Goal: Information Seeking & Learning: Learn about a topic

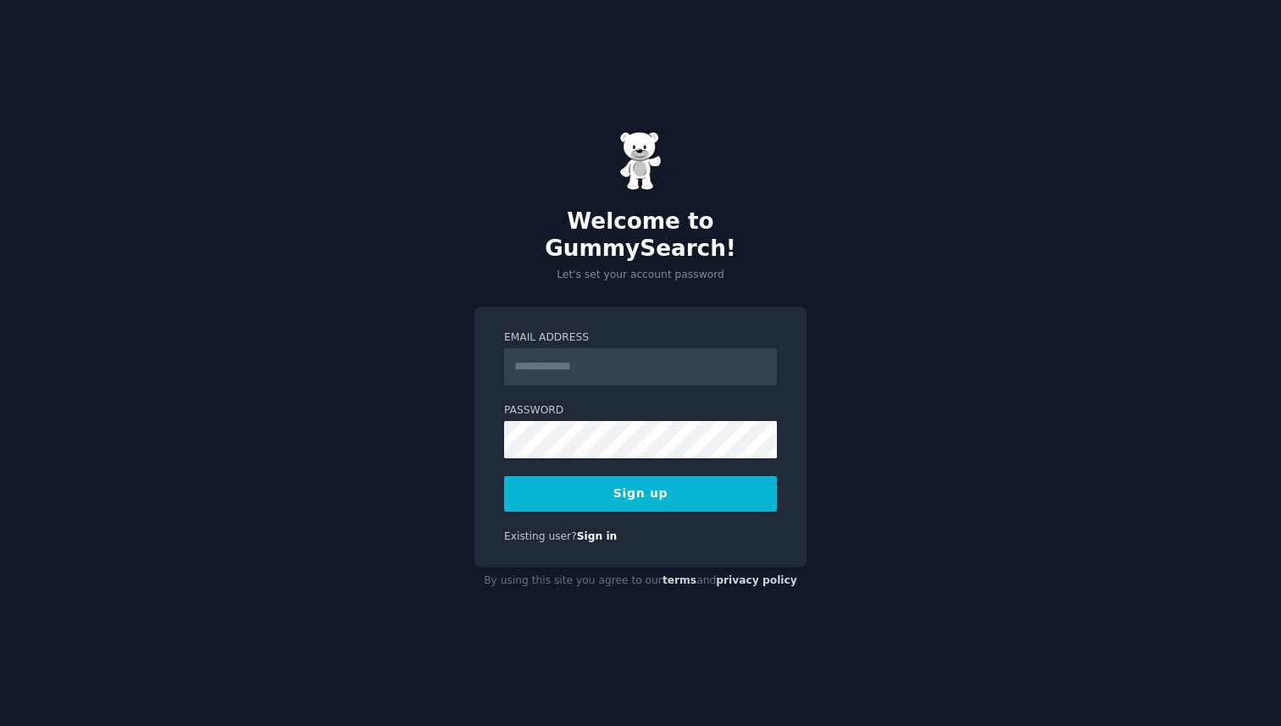
type input "**********"
click at [669, 491] on button "Sign up" at bounding box center [640, 494] width 273 height 36
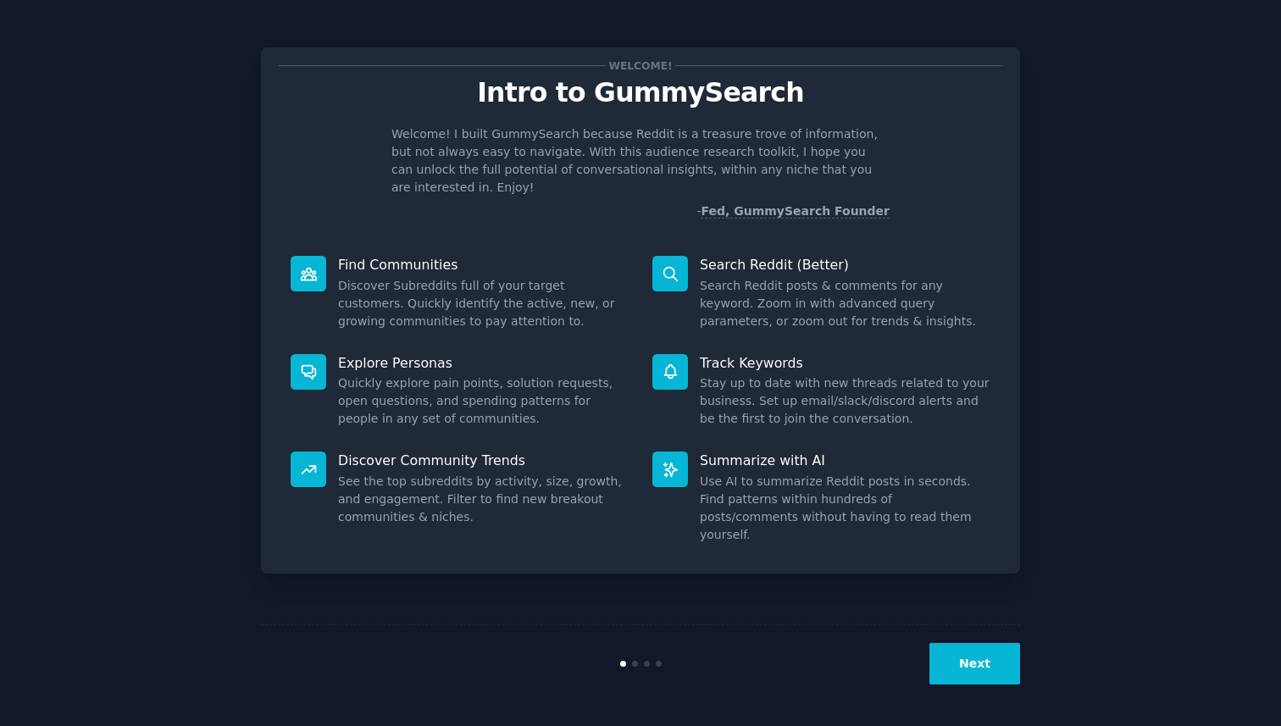
click at [950, 668] on button "Next" at bounding box center [975, 664] width 91 height 42
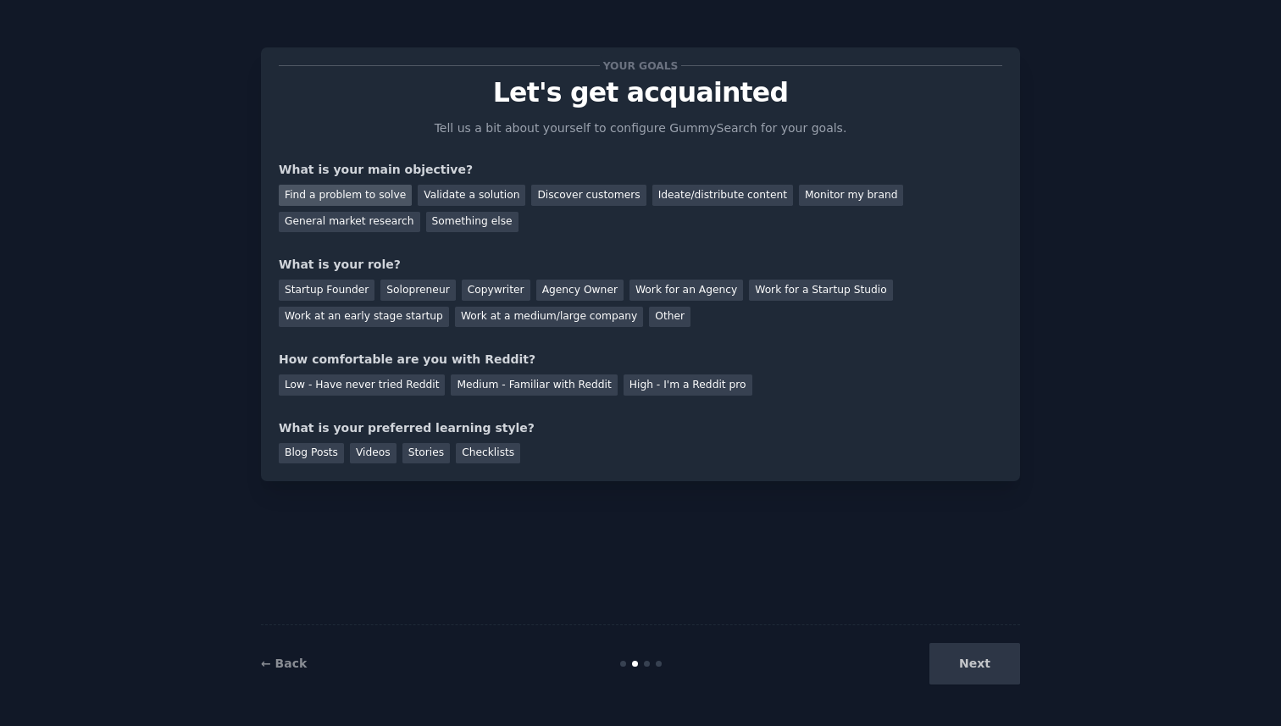
click at [361, 196] on div "Find a problem to solve" at bounding box center [345, 195] width 133 height 21
click at [491, 191] on div "Validate a solution" at bounding box center [472, 195] width 108 height 21
click at [358, 192] on div "Find a problem to solve" at bounding box center [345, 195] width 133 height 21
click at [330, 290] on div "Startup Founder" at bounding box center [327, 290] width 96 height 21
click at [526, 384] on div "Medium - Familiar with Reddit" at bounding box center [534, 385] width 166 height 21
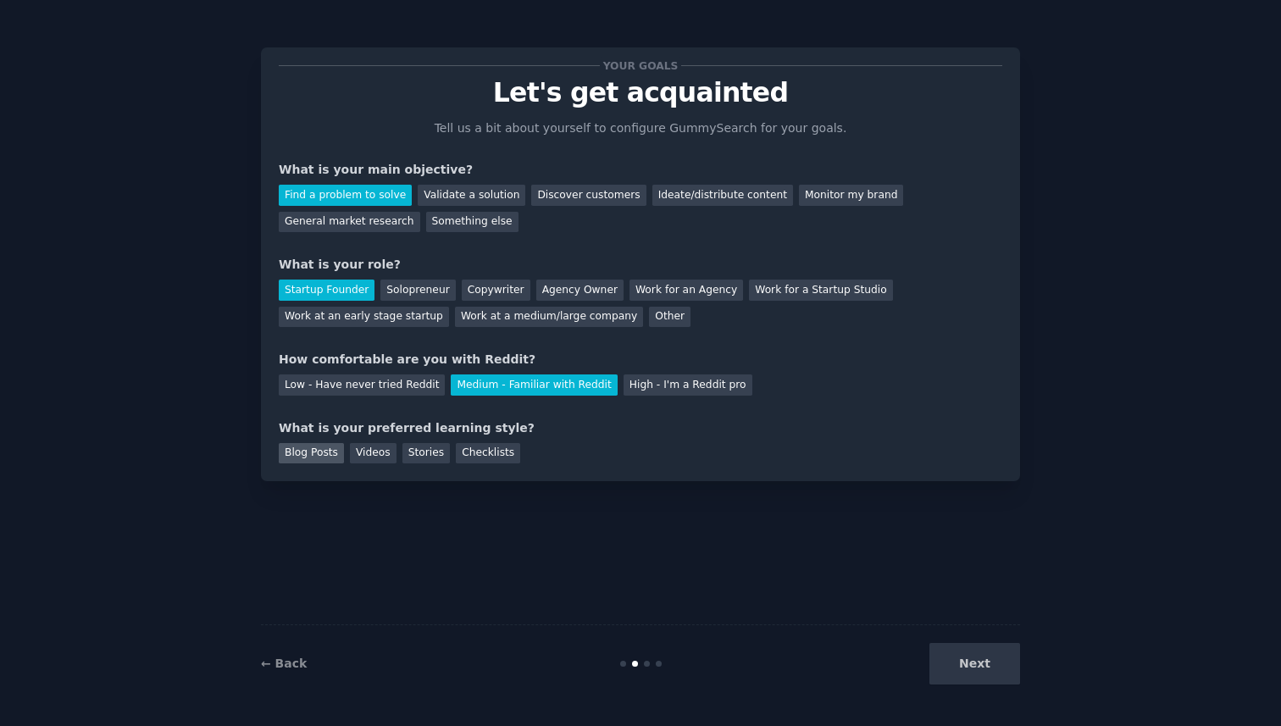
click at [297, 452] on div "Blog Posts" at bounding box center [311, 453] width 65 height 21
click at [995, 658] on button "Next" at bounding box center [975, 664] width 91 height 42
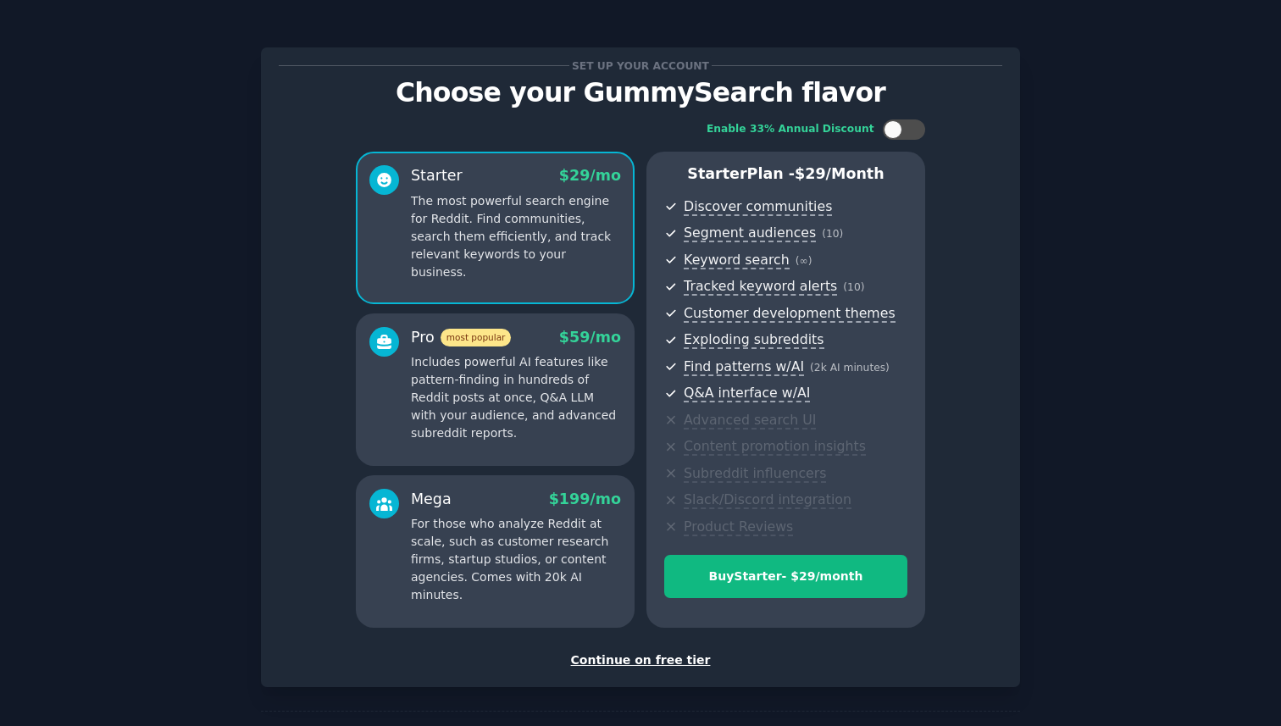
click at [645, 661] on div "Continue on free tier" at bounding box center [641, 661] width 724 height 18
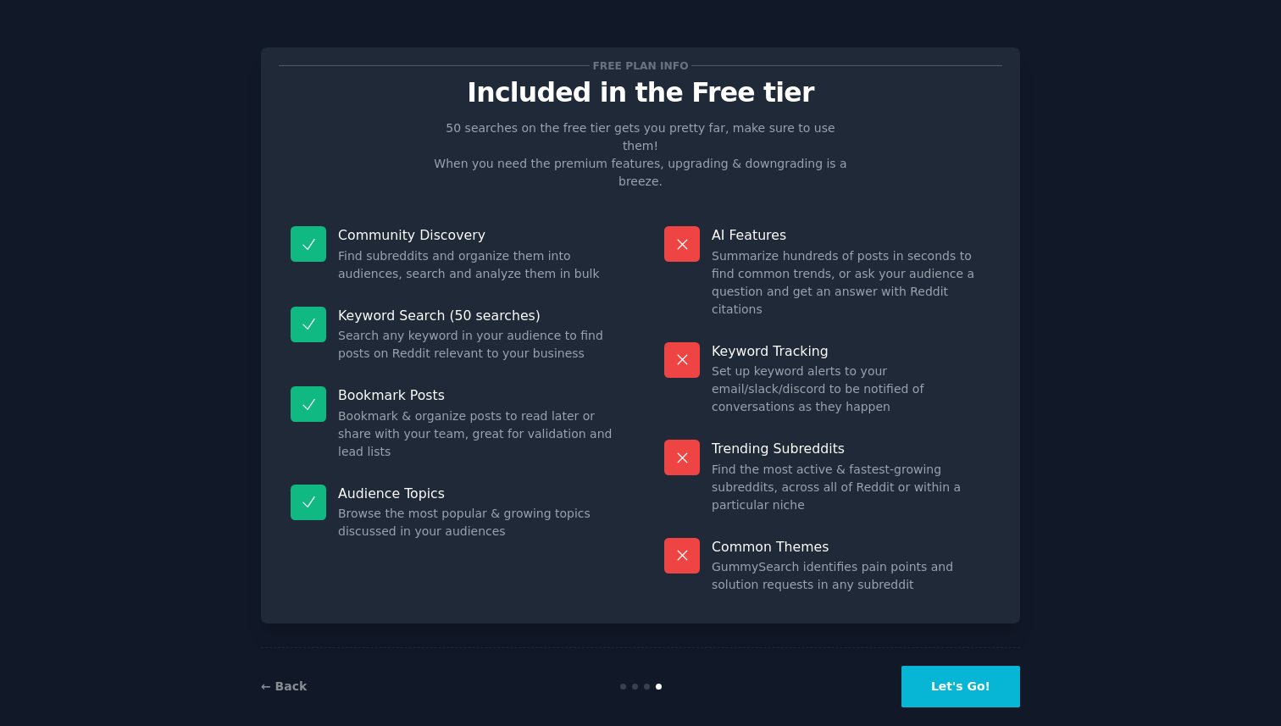
click at [962, 666] on button "Let's Go!" at bounding box center [961, 687] width 119 height 42
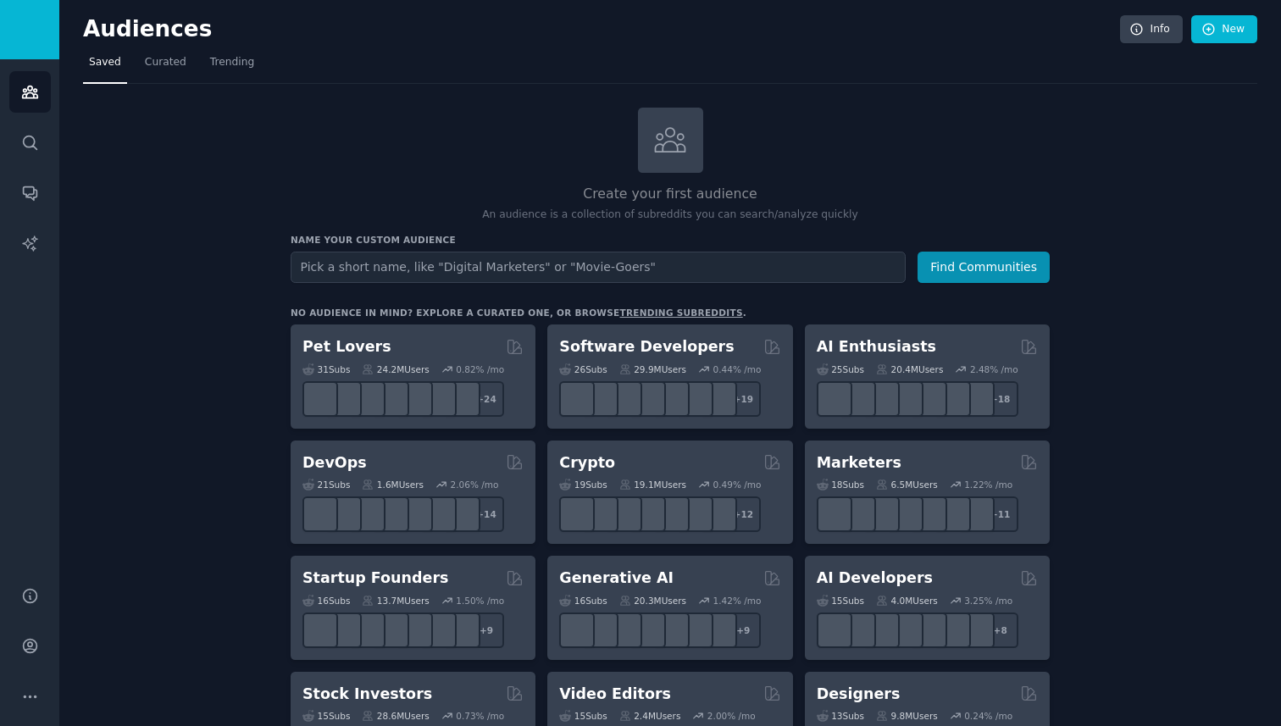
type input "a"
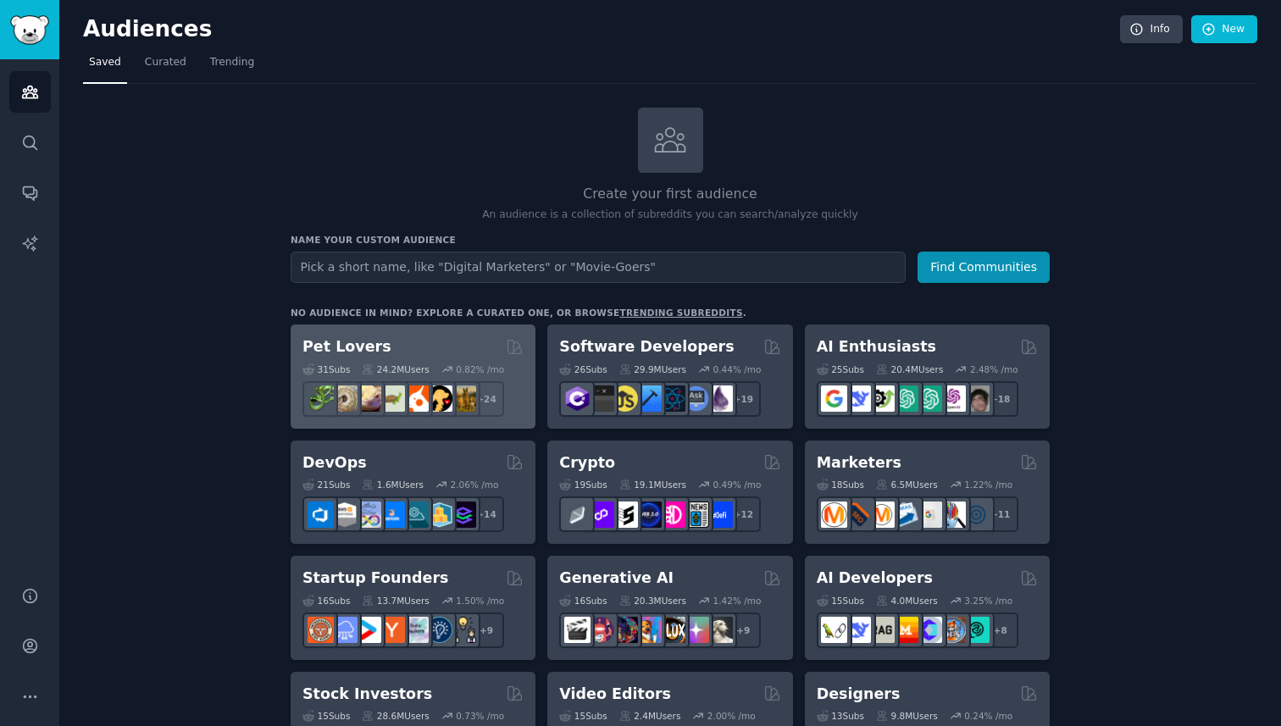
click at [401, 347] on div "Pet Lovers" at bounding box center [413, 346] width 221 height 21
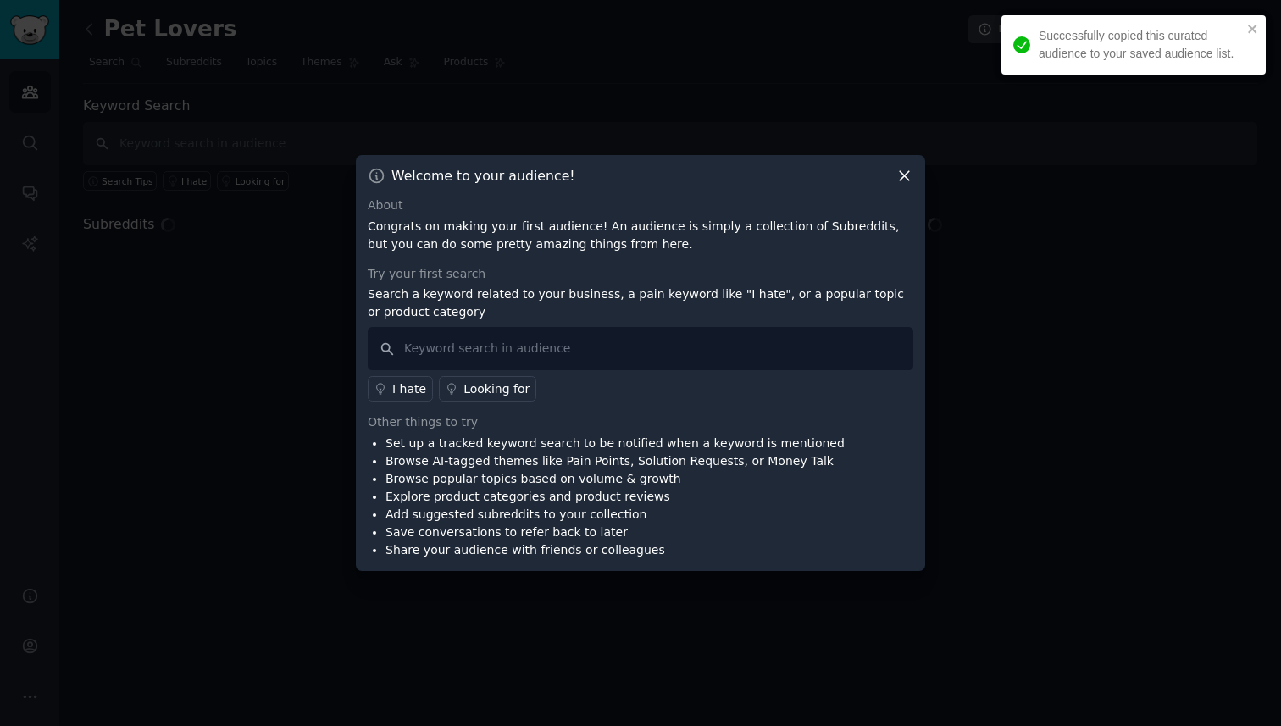
click at [906, 178] on icon at bounding box center [904, 176] width 9 height 9
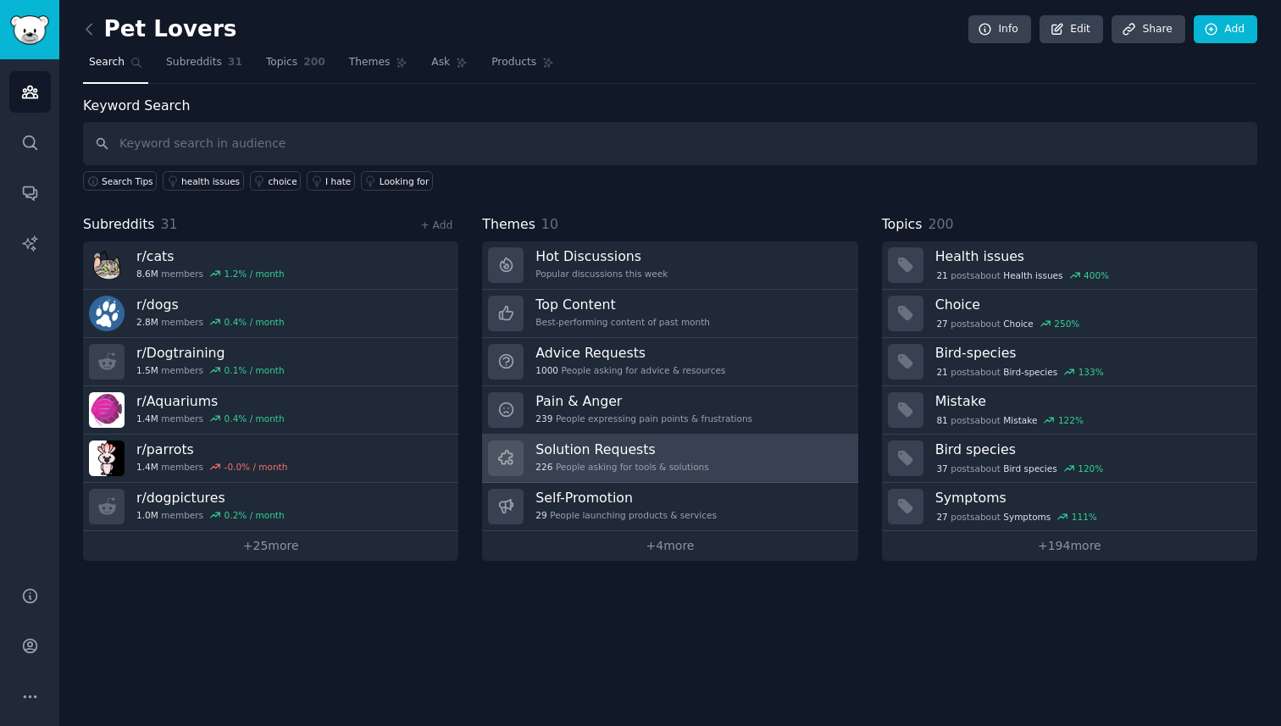
click at [658, 451] on h3 "Solution Requests" at bounding box center [622, 450] width 173 height 18
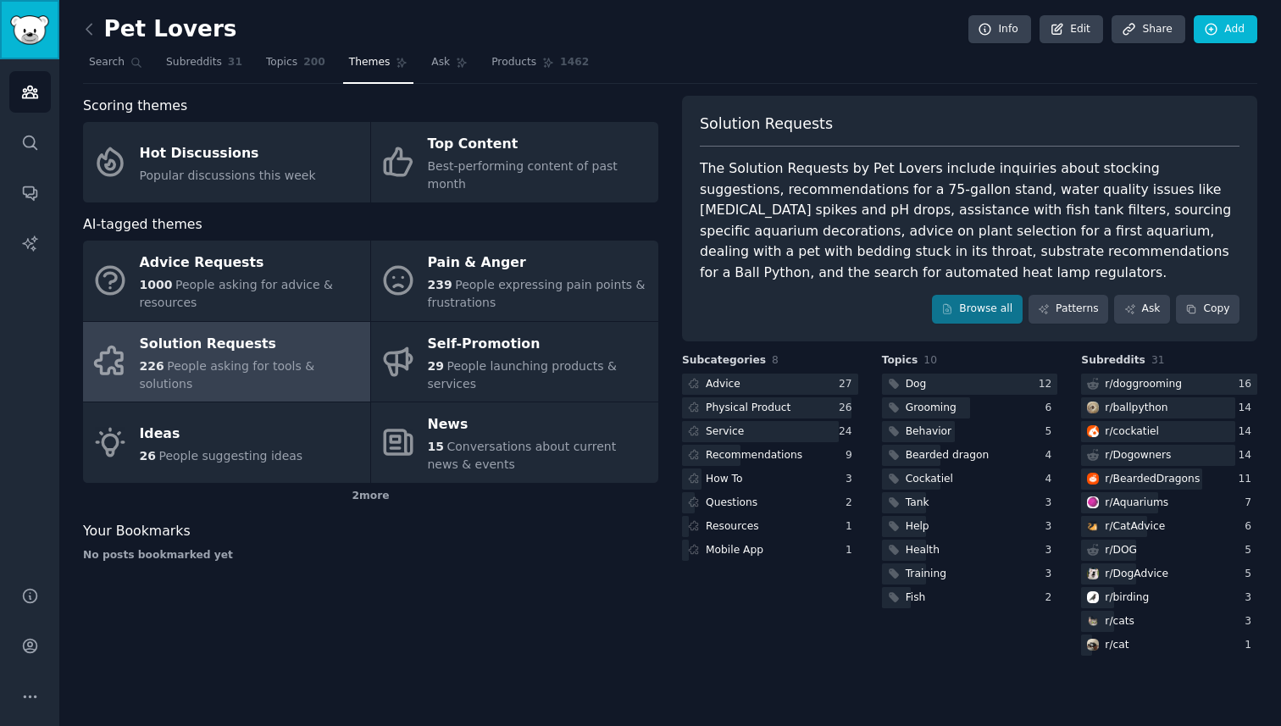
click at [38, 36] on img "Sidebar" at bounding box center [29, 30] width 39 height 30
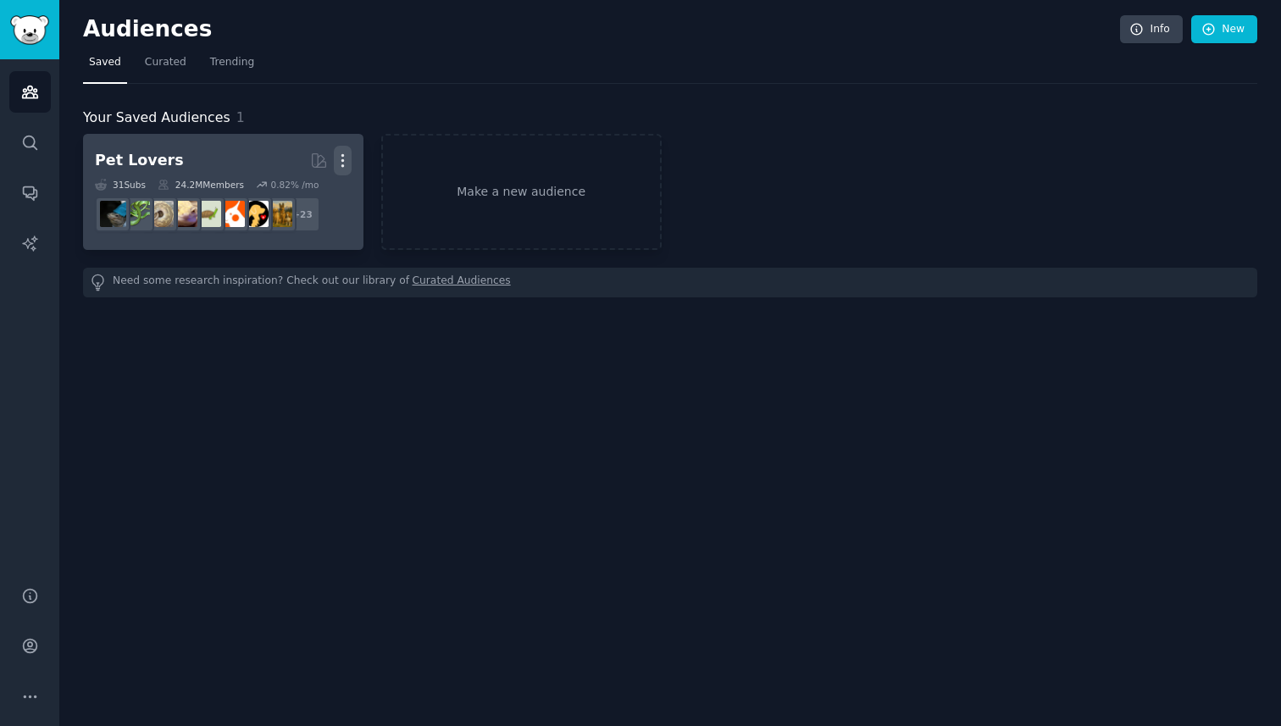
click at [349, 163] on icon "button" at bounding box center [343, 161] width 18 height 18
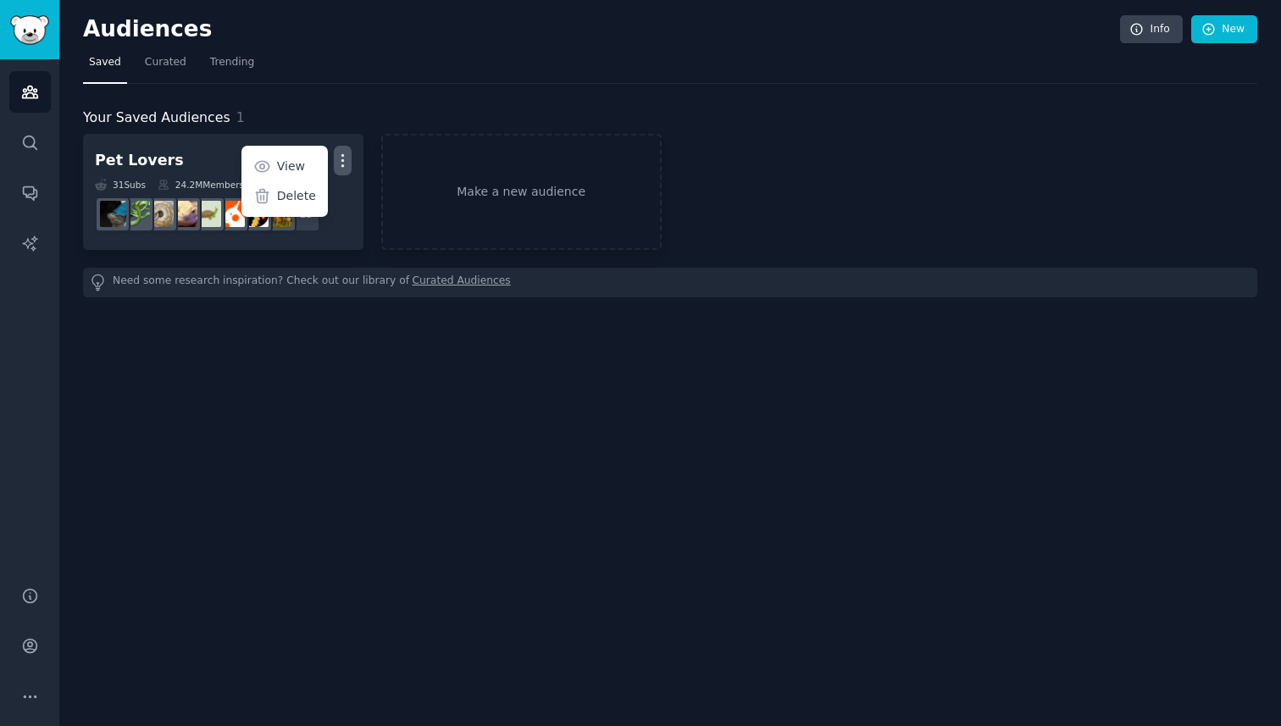
click at [283, 97] on div "Your Saved Audiences 1 Pet Lovers Curated by GummySearch More View Delete 31 Su…" at bounding box center [670, 191] width 1174 height 214
click at [30, 31] on img "Sidebar" at bounding box center [29, 30] width 39 height 30
